Goal: Task Accomplishment & Management: Manage account settings

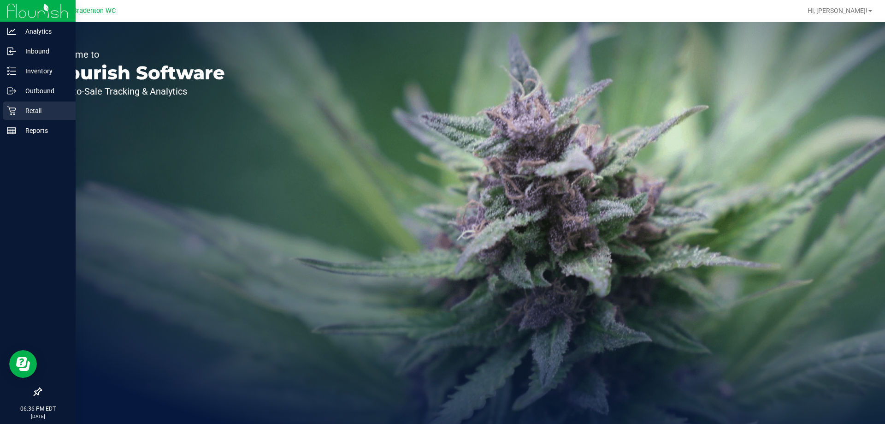
click at [36, 114] on p "Retail" at bounding box center [43, 110] width 55 height 11
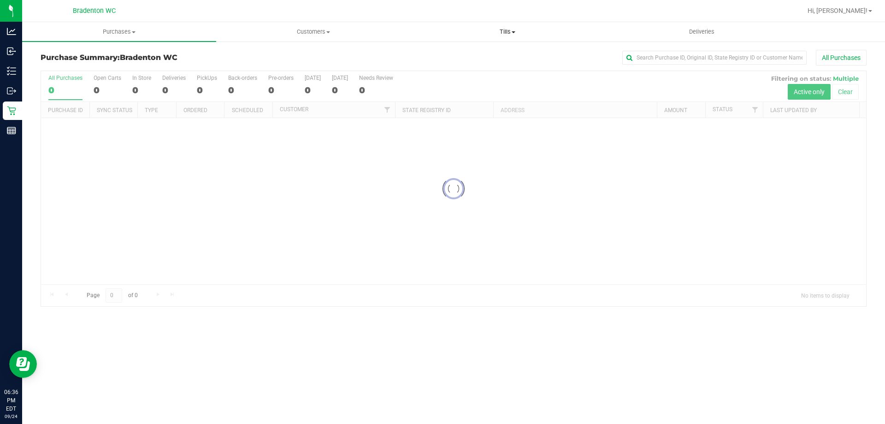
click at [503, 33] on span "Tills" at bounding box center [507, 32] width 193 height 8
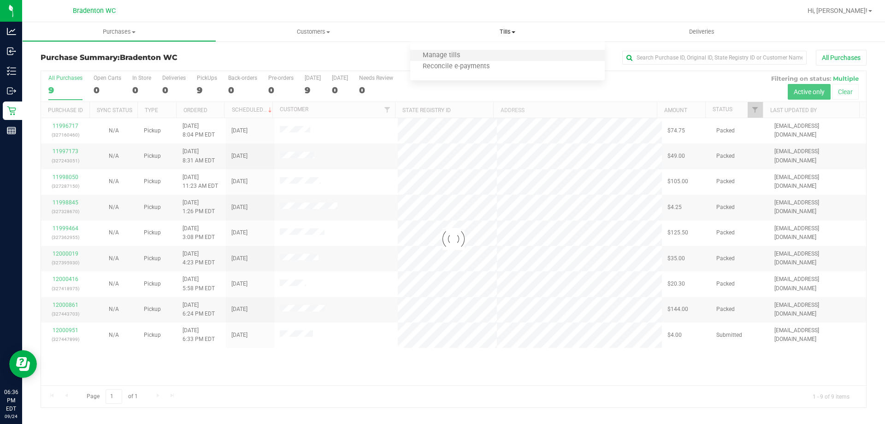
click at [475, 57] on li "Manage tills" at bounding box center [507, 55] width 194 height 11
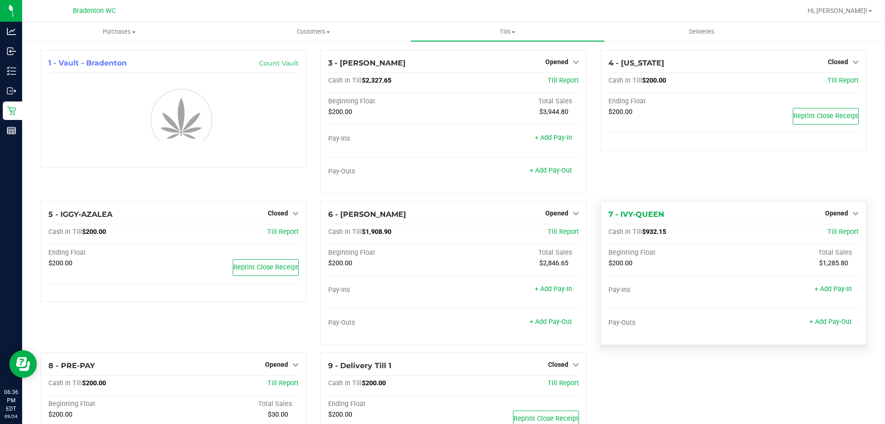
click at [836, 218] on div "Opened" at bounding box center [842, 213] width 34 height 11
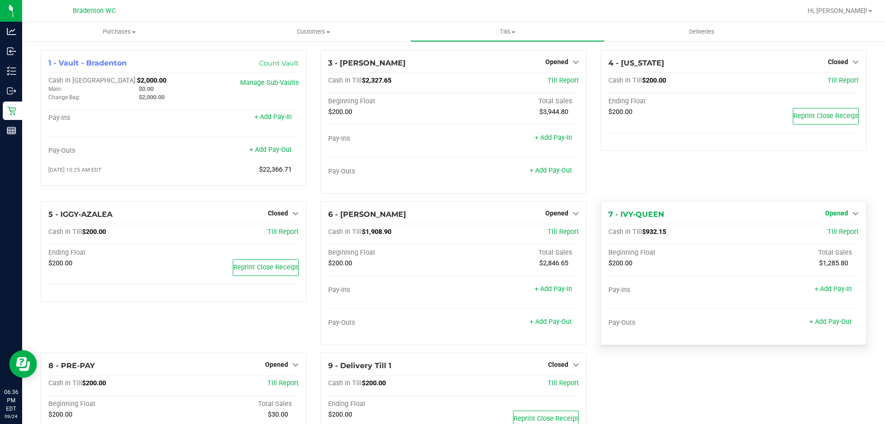
click at [836, 216] on span "Opened" at bounding box center [836, 212] width 23 height 7
click at [831, 233] on link "Close Till" at bounding box center [837, 232] width 25 height 7
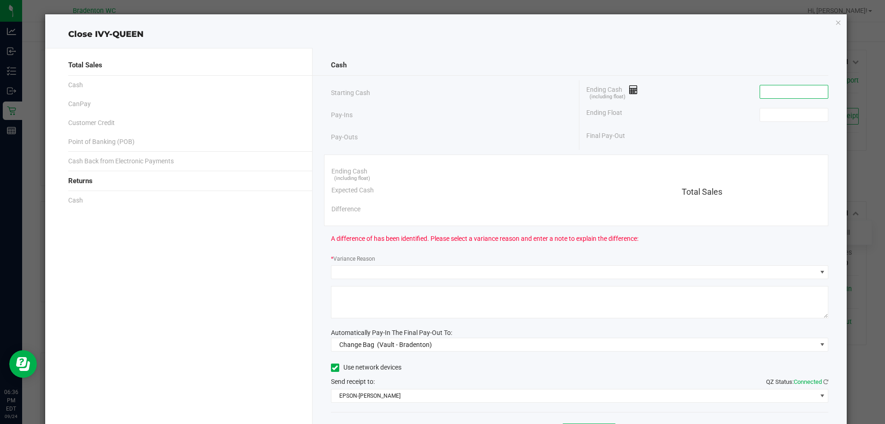
click at [772, 92] on input at bounding box center [794, 91] width 68 height 13
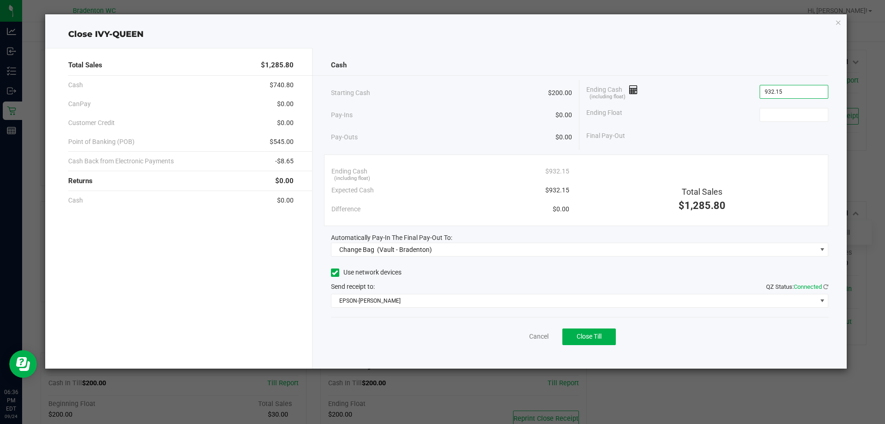
type input "$932.15"
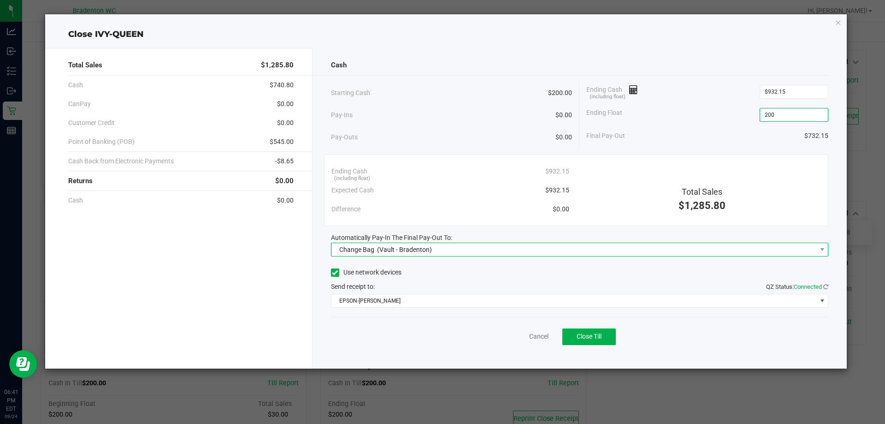
type input "$200.00"
click at [686, 249] on span "Change Bag (Vault - Bradenton)" at bounding box center [575, 249] width 486 height 13
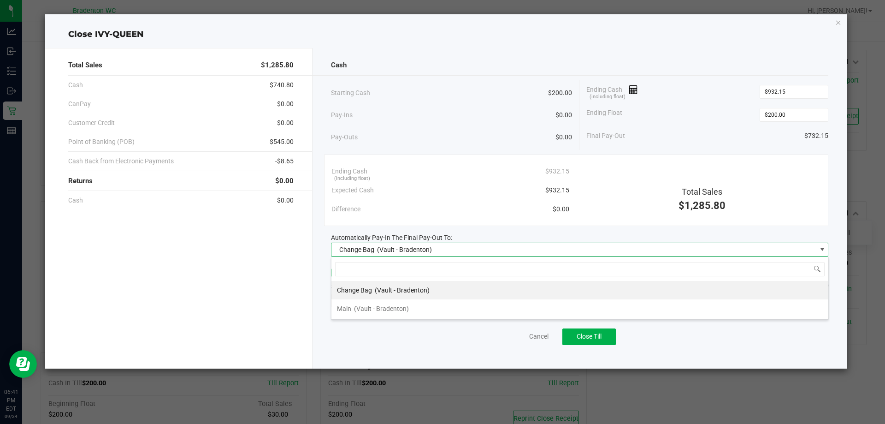
scroll to position [14, 498]
click at [638, 309] on li "Main (Vault - Bradenton)" at bounding box center [580, 308] width 497 height 18
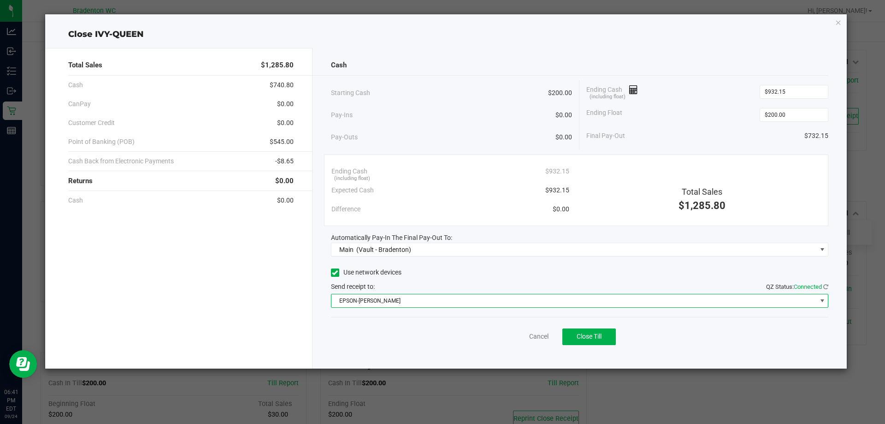
click at [639, 303] on span "EPSON-[PERSON_NAME]" at bounding box center [575, 300] width 486 height 13
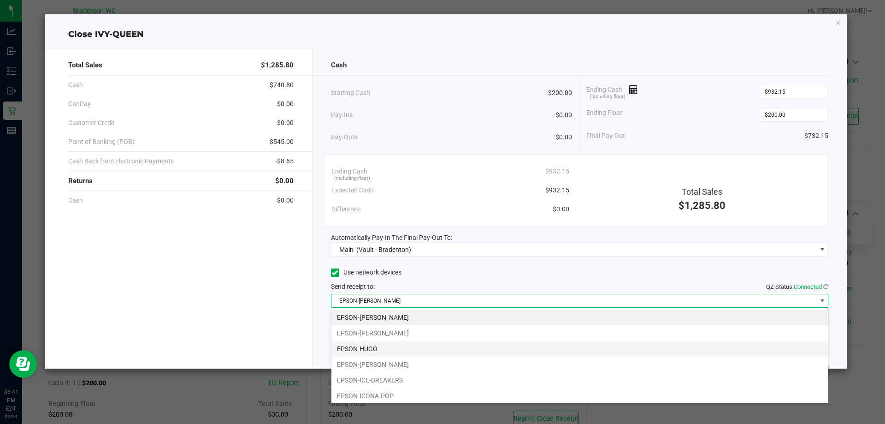
click at [605, 347] on li "EPSON-HUGO" at bounding box center [580, 349] width 497 height 16
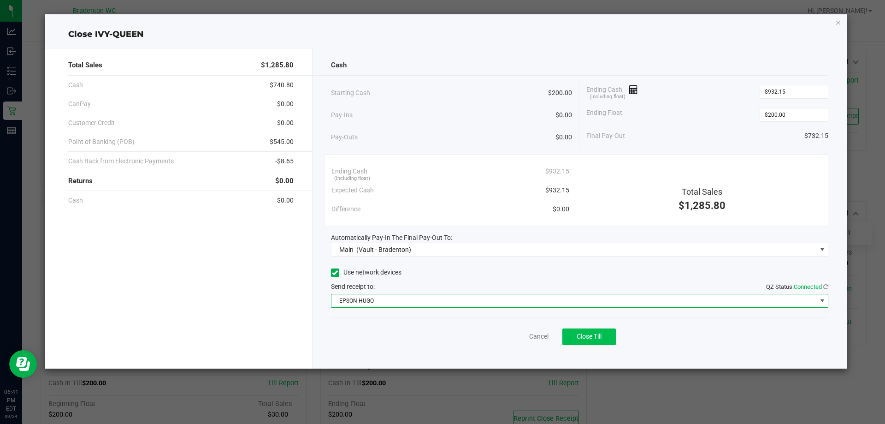
click at [590, 339] on span "Close Till" at bounding box center [589, 336] width 25 height 7
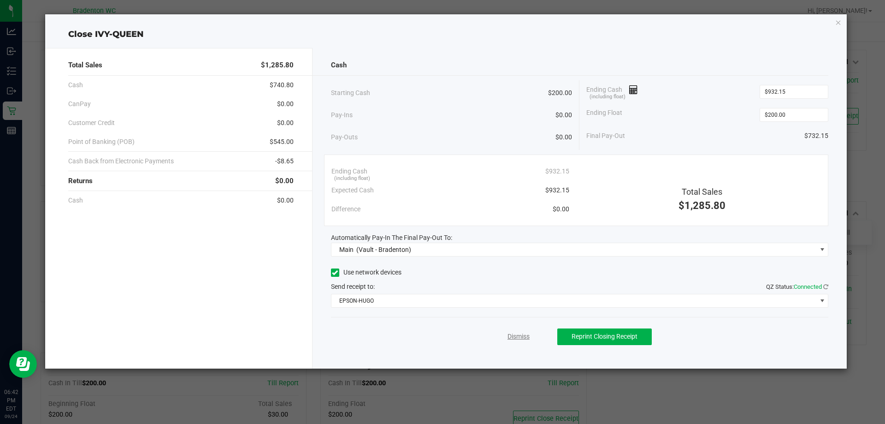
click at [521, 333] on link "Dismiss" at bounding box center [519, 337] width 22 height 10
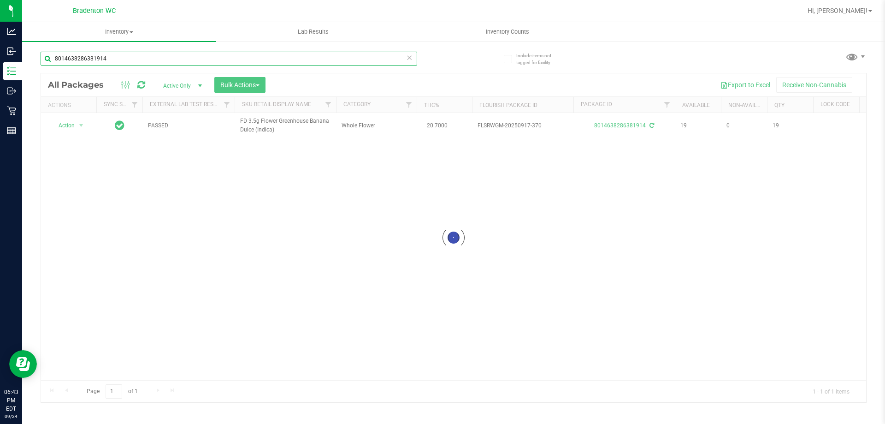
click at [109, 56] on input "8014638286381914" at bounding box center [229, 59] width 377 height 14
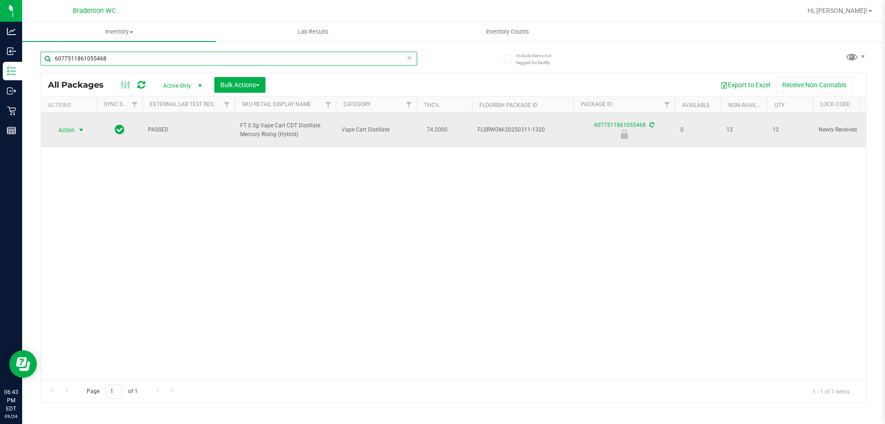
type input "6077511861055468"
click at [77, 131] on span "select" at bounding box center [80, 129] width 7 height 7
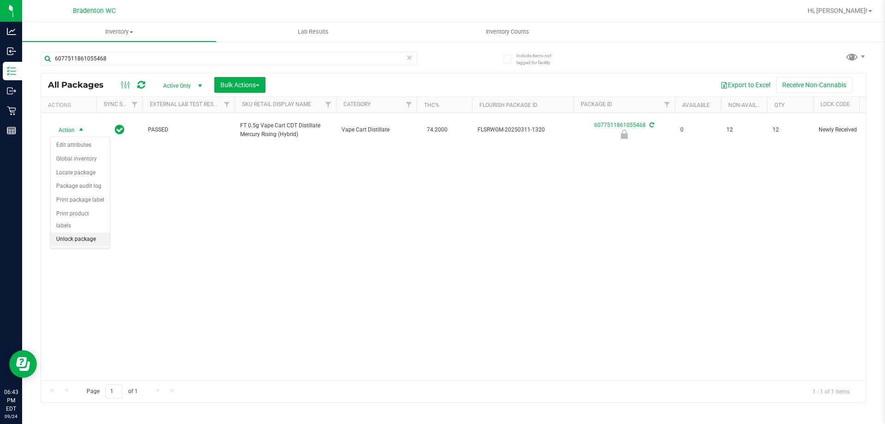
click at [94, 232] on li "Unlock package" at bounding box center [80, 239] width 59 height 14
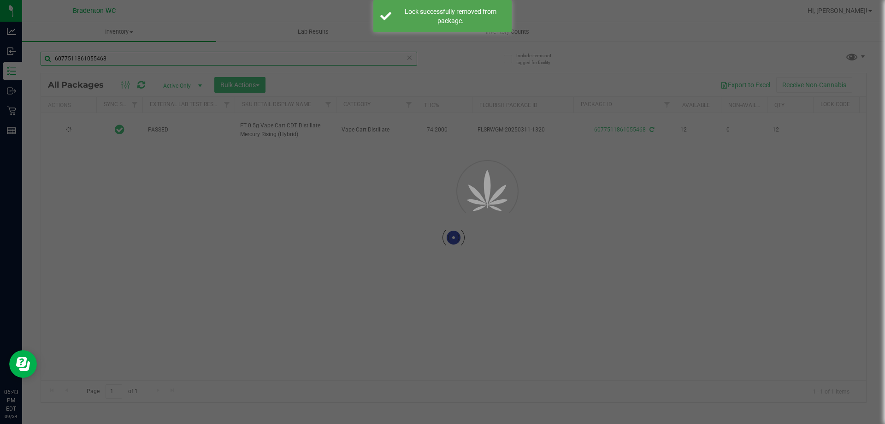
click at [124, 62] on div "Inventory All packages All inventory Waste log Create inventory Lab Results Inv…" at bounding box center [453, 223] width 863 height 402
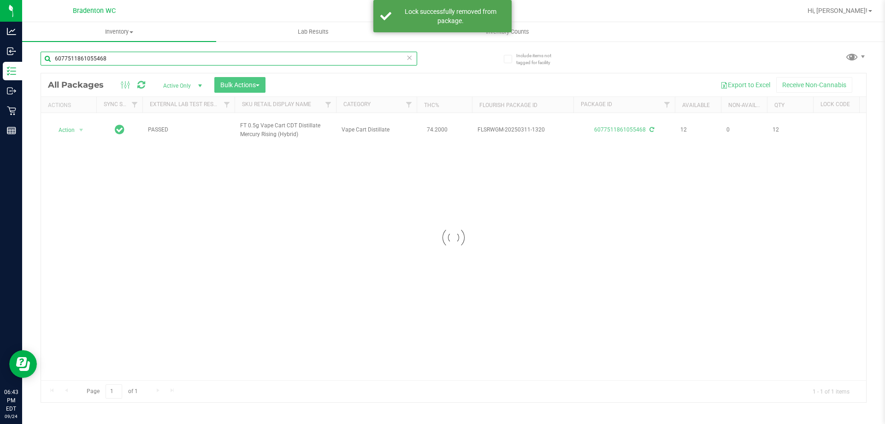
click at [124, 62] on input "6077511861055468" at bounding box center [229, 59] width 377 height 14
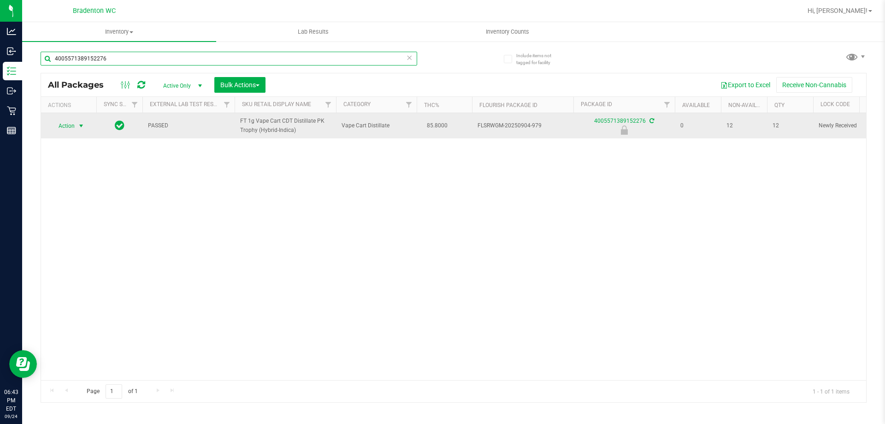
type input "4005571389152276"
click at [72, 126] on span "Action" at bounding box center [62, 125] width 25 height 13
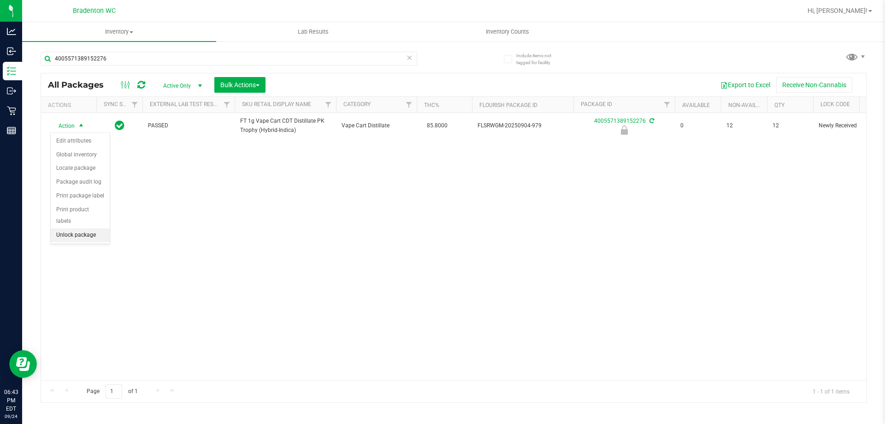
click at [89, 228] on li "Unlock package" at bounding box center [80, 235] width 59 height 14
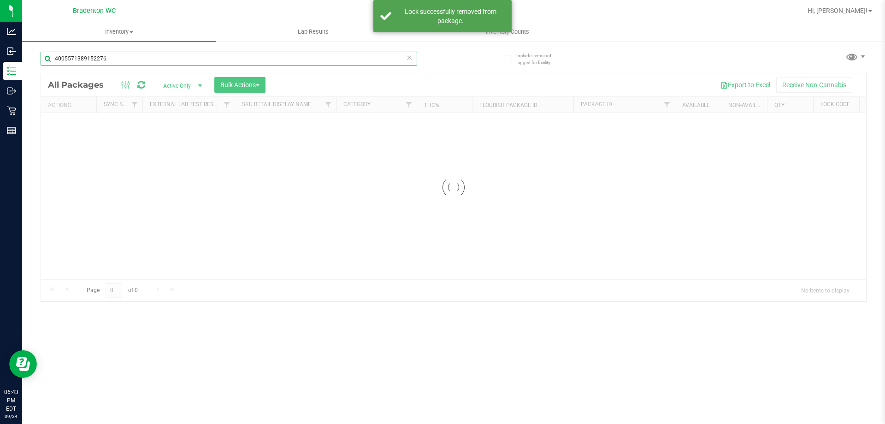
click at [119, 60] on input "4005571389152276" at bounding box center [229, 59] width 377 height 14
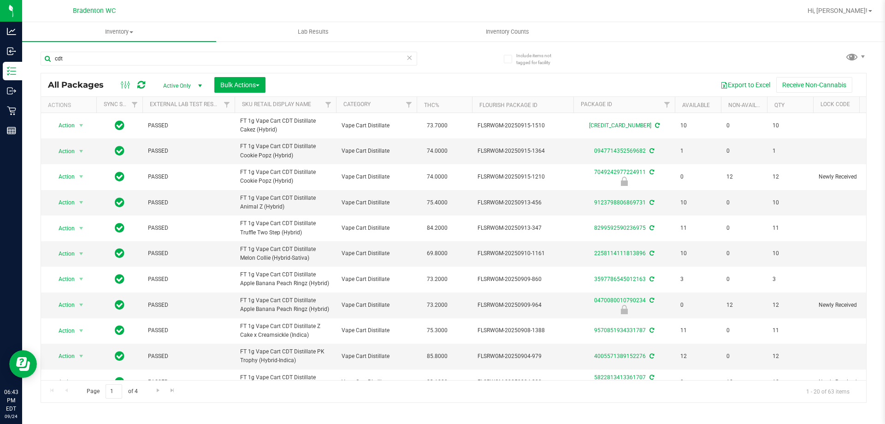
click at [309, 109] on th "Sku Retail Display Name" at bounding box center [285, 105] width 101 height 16
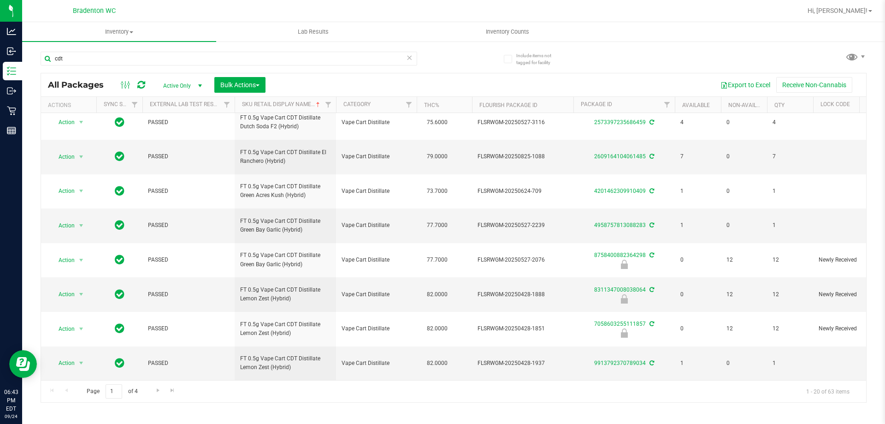
scroll to position [428, 0]
click at [160, 389] on span "Go to the next page" at bounding box center [157, 389] width 7 height 7
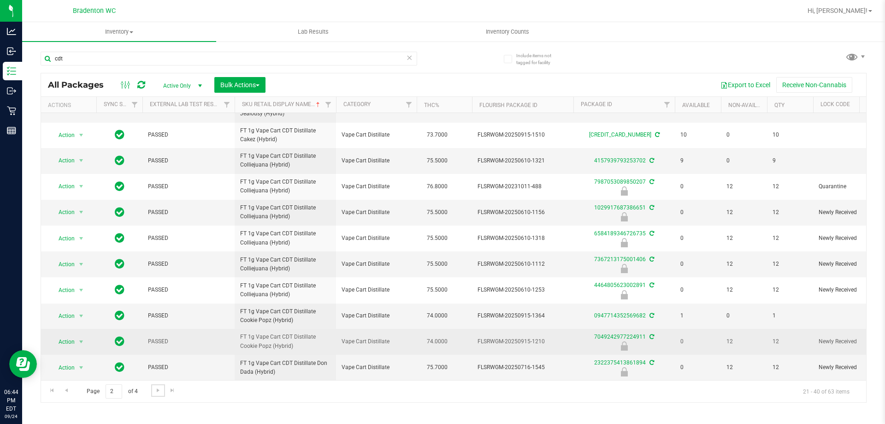
scroll to position [324, 0]
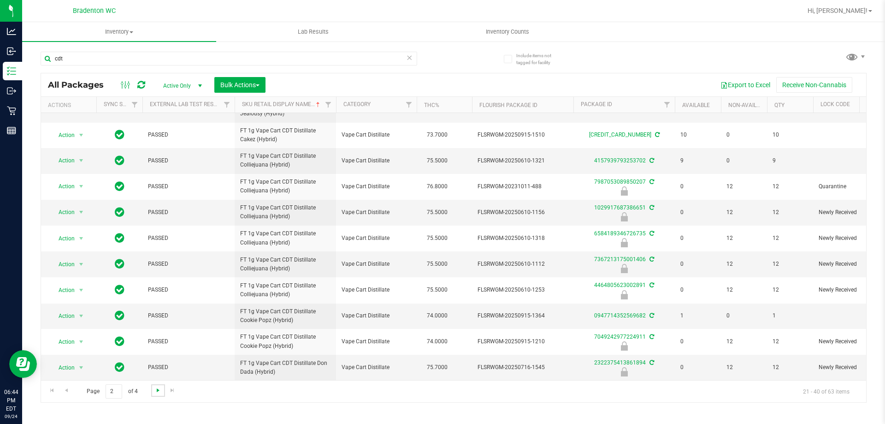
click at [155, 390] on span "Go to the next page" at bounding box center [157, 389] width 7 height 7
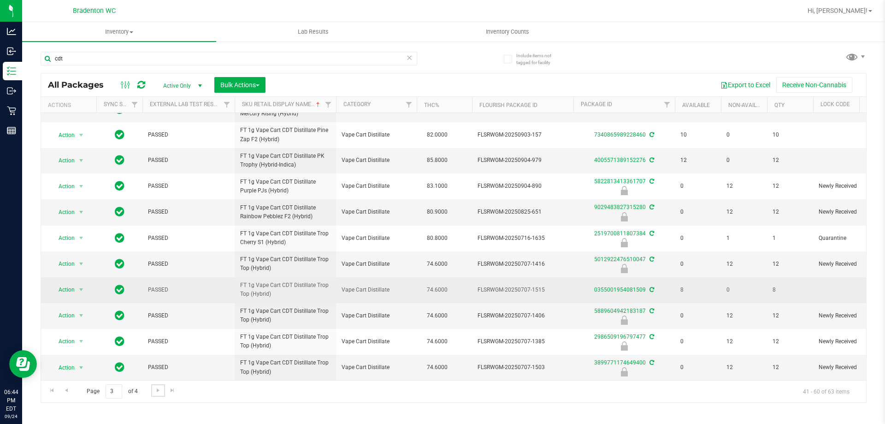
scroll to position [307, 0]
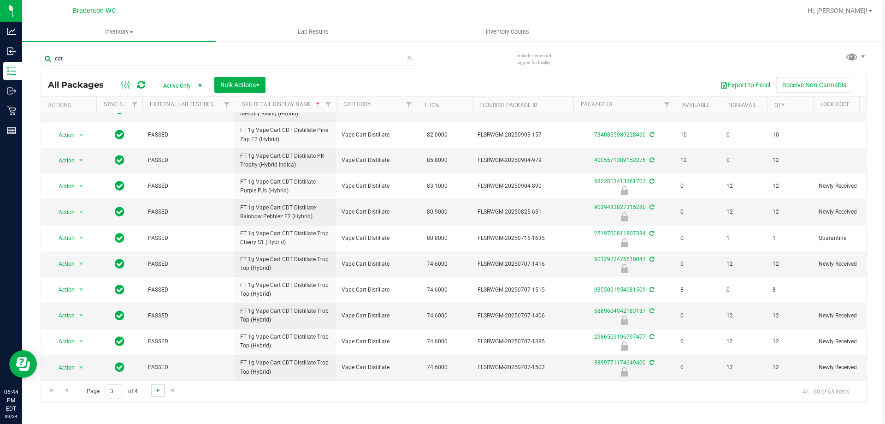
click at [157, 388] on span "Go to the next page" at bounding box center [157, 389] width 7 height 7
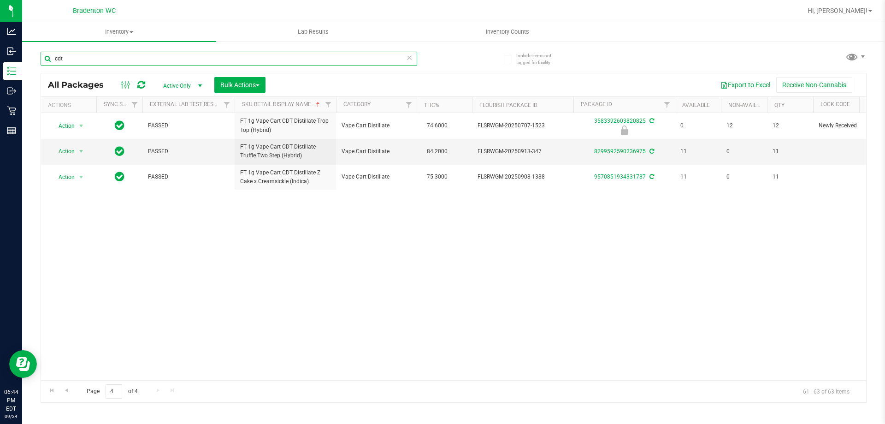
click at [165, 61] on input "cdt" at bounding box center [229, 59] width 377 height 14
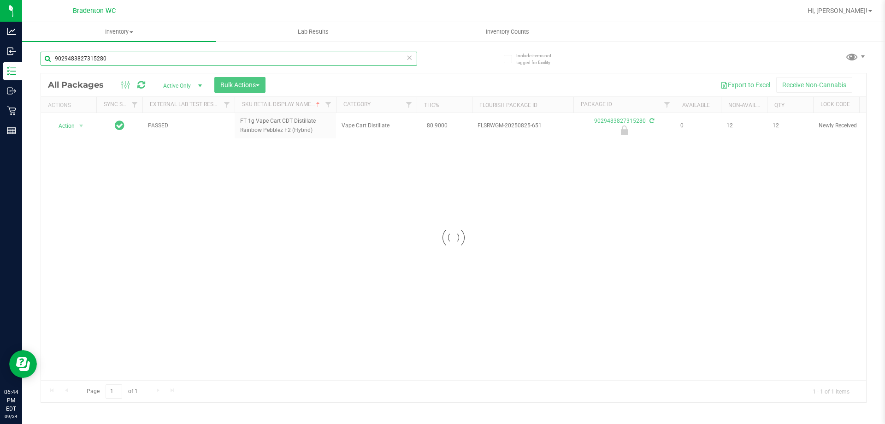
type input "9029483827315280"
click at [72, 130] on div at bounding box center [453, 237] width 825 height 329
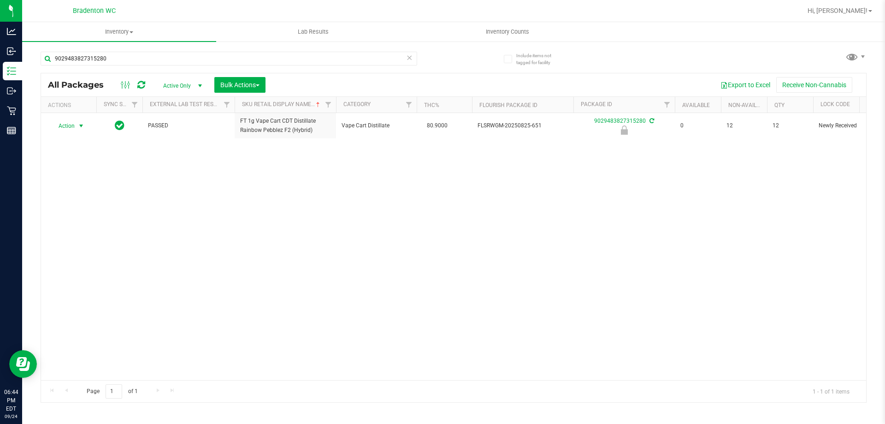
click at [72, 130] on span "Action" at bounding box center [62, 125] width 25 height 13
click at [87, 232] on li "Unlock package" at bounding box center [80, 239] width 59 height 14
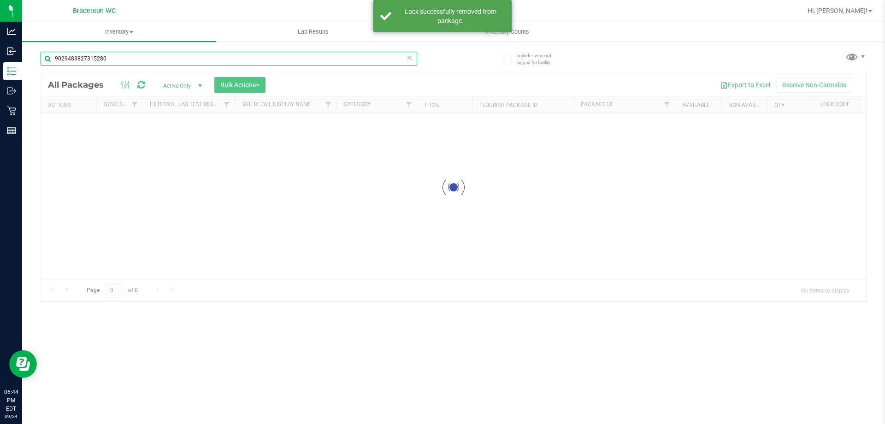
click at [121, 58] on div "Inventory All packages All inventory Waste log Create inventory Lab Results Inv…" at bounding box center [453, 223] width 863 height 402
click at [121, 58] on input "9029483827315280" at bounding box center [229, 59] width 377 height 14
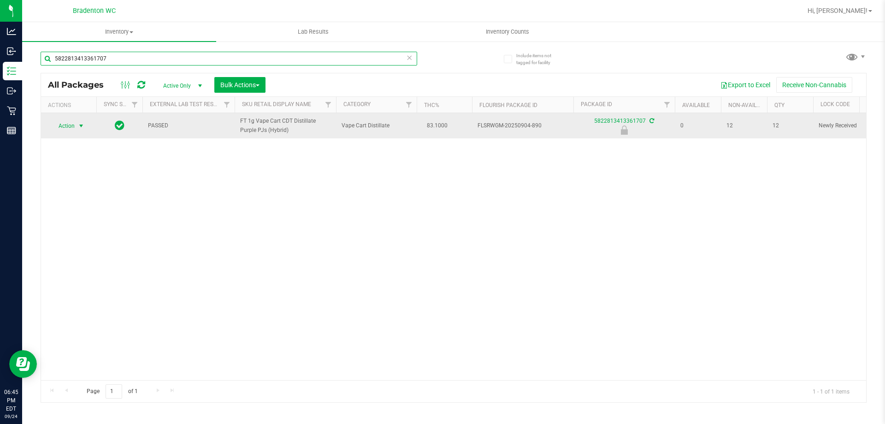
type input "5822813413361707"
click at [69, 129] on span "Action" at bounding box center [62, 125] width 25 height 13
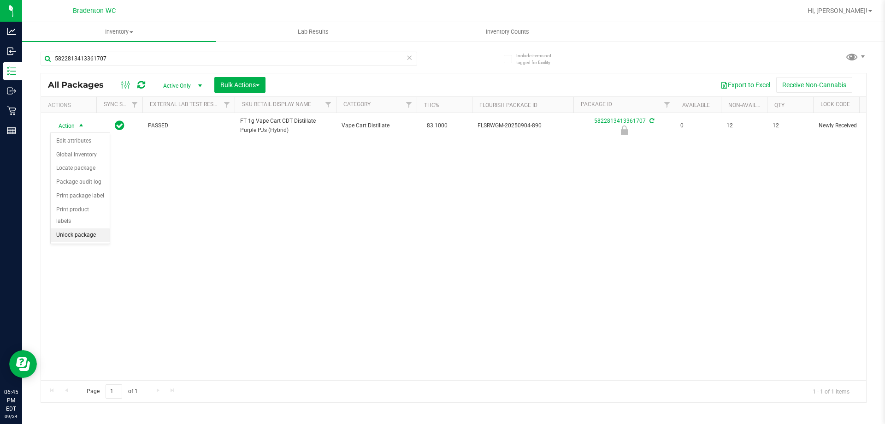
click at [85, 228] on li "Unlock package" at bounding box center [80, 235] width 59 height 14
